Goal: Task Accomplishment & Management: Complete application form

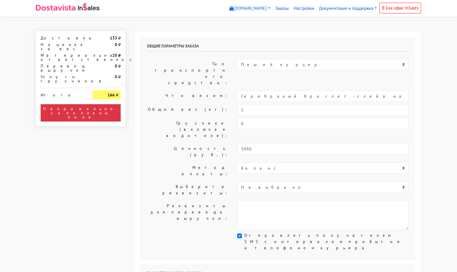
select select "11:00"
select select "21:00"
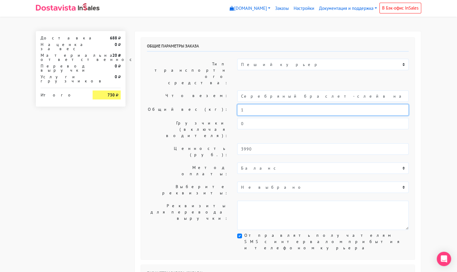
click at [252, 104] on input "1" at bounding box center [323, 109] width 172 height 11
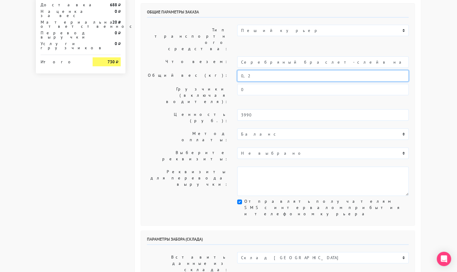
scroll to position [37, 0]
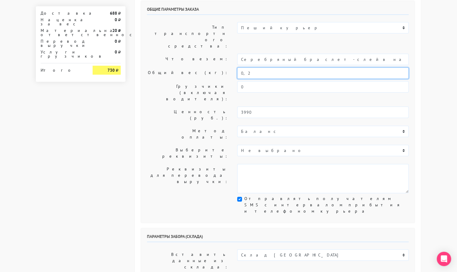
type input "0,2"
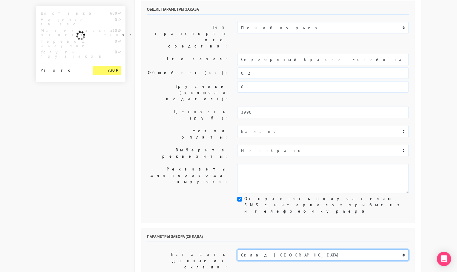
click at [252, 249] on select "Склад [GEOGRAPHIC_DATA] Склад [GEOGRAPHIC_DATA] [GEOGRAPHIC_DATA][PERSON_NAME] …" at bounding box center [323, 254] width 172 height 11
select select "1019"
click at [237, 249] on select "Склад [GEOGRAPHIC_DATA] Склад [GEOGRAPHIC_DATA] [GEOGRAPHIC_DATA][PERSON_NAME] …" at bounding box center [323, 254] width 172 height 11
type input "[STREET_ADDRESS][PERSON_NAME]"
type input "89251806702"
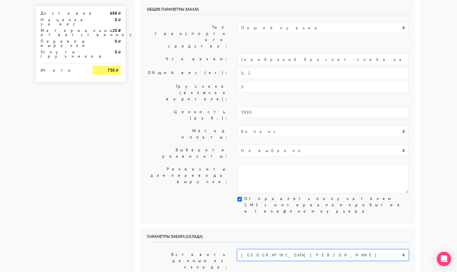
type textarea "Магазин серебряных украшений SBLESKOM (вход со стороны [GEOGRAPHIC_DATA])"
select select "12:00"
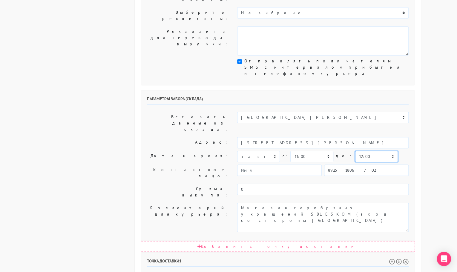
scroll to position [195, 0]
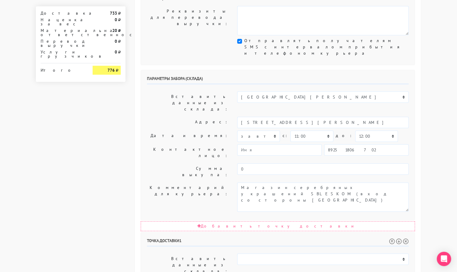
drag, startPoint x: 304, startPoint y: 240, endPoint x: 233, endPoint y: 241, distance: 70.5
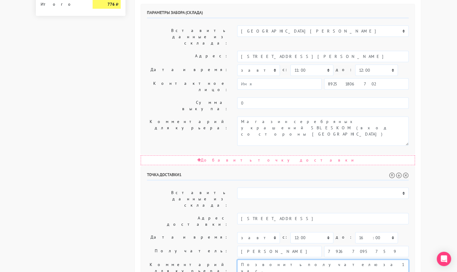
scroll to position [277, 0]
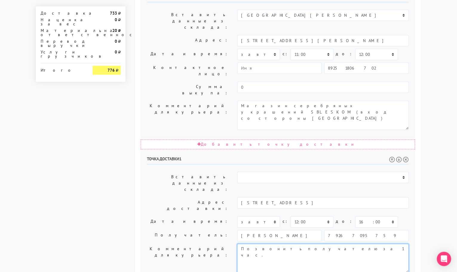
type textarea "Позвонить получателю за 1 час."
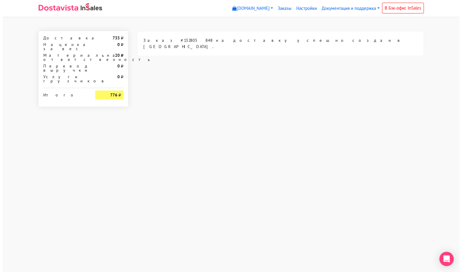
scroll to position [0, 0]
